Goal: Task Accomplishment & Management: Manage account settings

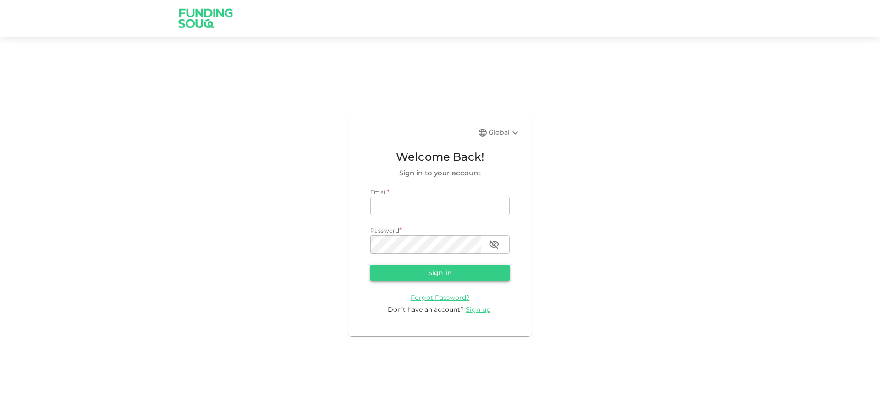
type input "[EMAIL_ADDRESS][DOMAIN_NAME]"
click at [443, 272] on button "Sign in" at bounding box center [439, 273] width 139 height 16
